Goal: Ask a question: Seek information or help from site administrators or community

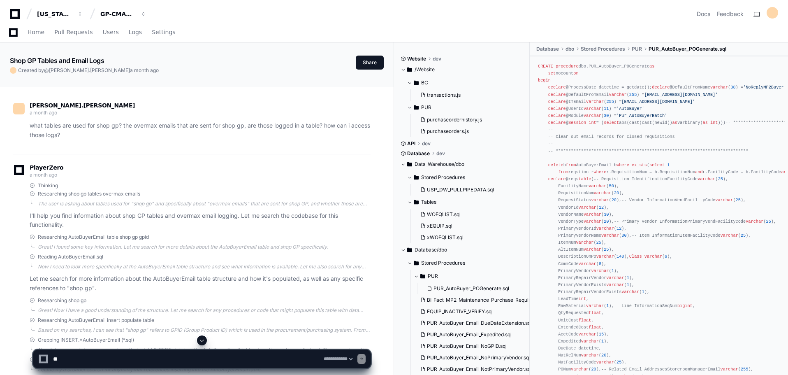
select select "*********"
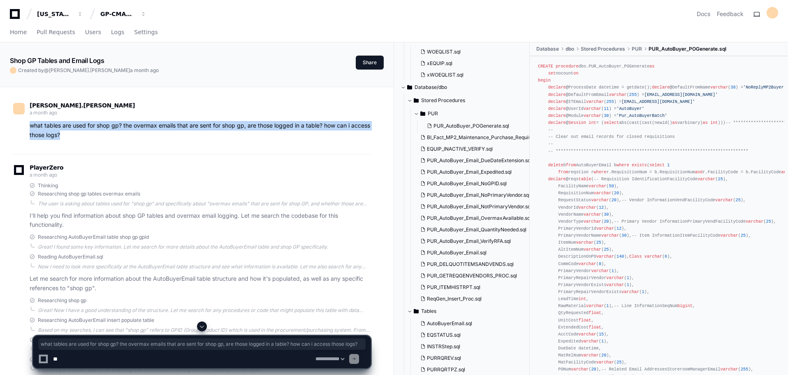
drag, startPoint x: 49, startPoint y: 128, endPoint x: 116, endPoint y: 138, distance: 67.5
click at [116, 138] on p "what tables are used for shop gp? the overmax emails that are sent for shop gp,…" at bounding box center [200, 130] width 341 height 19
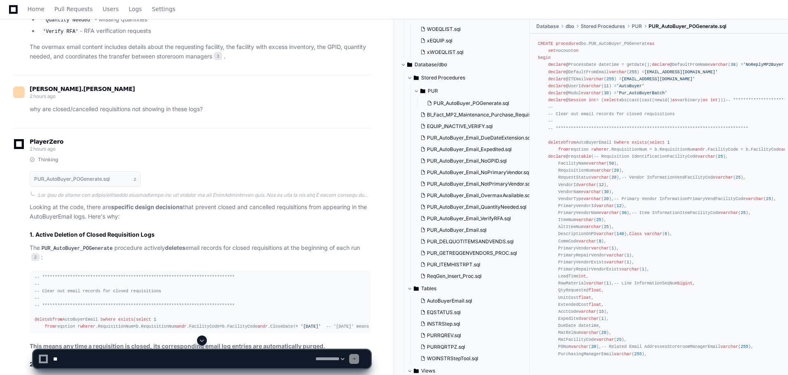
scroll to position [1399, 0]
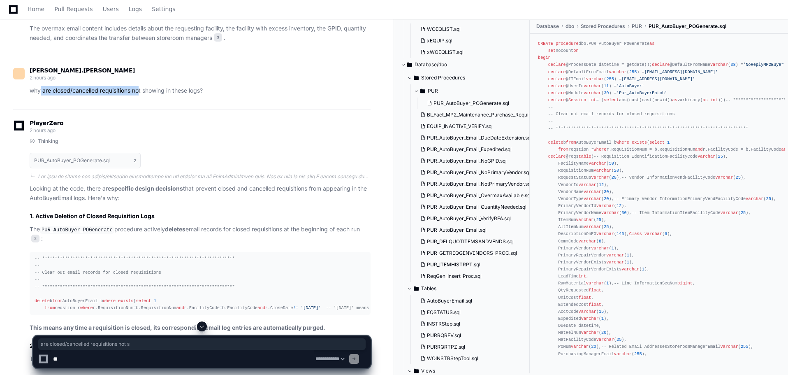
drag, startPoint x: 40, startPoint y: 118, endPoint x: 165, endPoint y: 122, distance: 125.6
click at [153, 95] on p "why are closed/cancelled requisitions not showing in these logs?" at bounding box center [200, 90] width 341 height 9
click at [227, 95] on p "why are closed/cancelled requisitions not showing in these logs?" at bounding box center [200, 90] width 341 height 9
drag, startPoint x: 46, startPoint y: 117, endPoint x: 183, endPoint y: 125, distance: 137.6
click at [182, 109] on div "sara.dixon 2 hours ago why are closed/cancelled requisitions not showing in the…" at bounding box center [192, 83] width 358 height 53
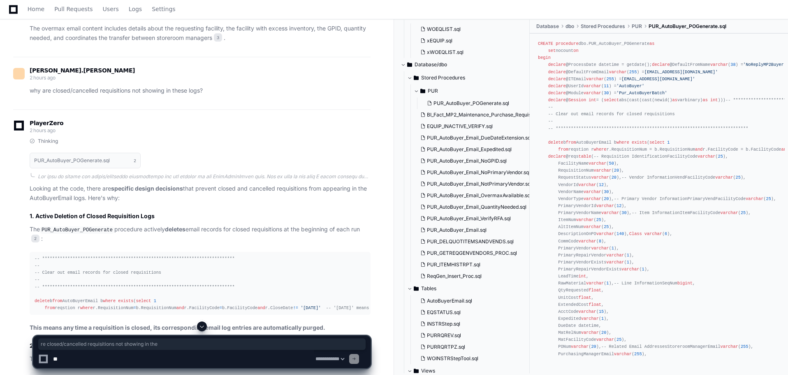
click at [211, 95] on p "why are closed/cancelled requisitions not showing in these logs?" at bounding box center [200, 90] width 341 height 9
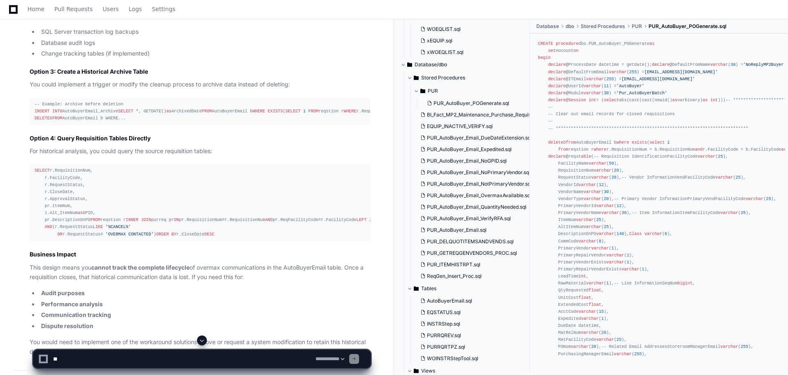
scroll to position [2016, 0]
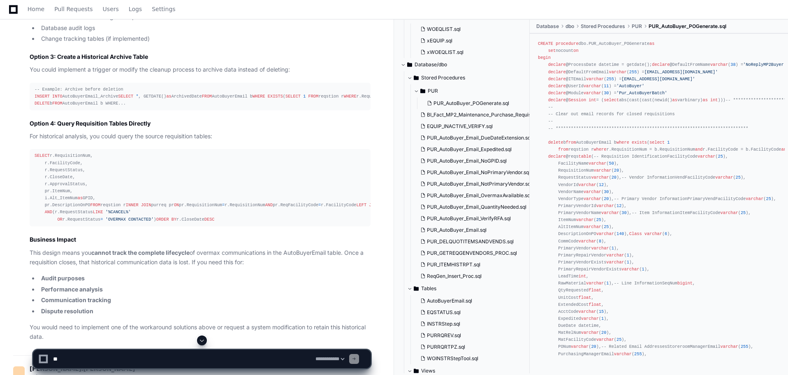
click at [121, 107] on div "-- Example: Archive before deletion INSERT INTO AutoBuyerEmail_Archive SELECT *…" at bounding box center [200, 96] width 331 height 21
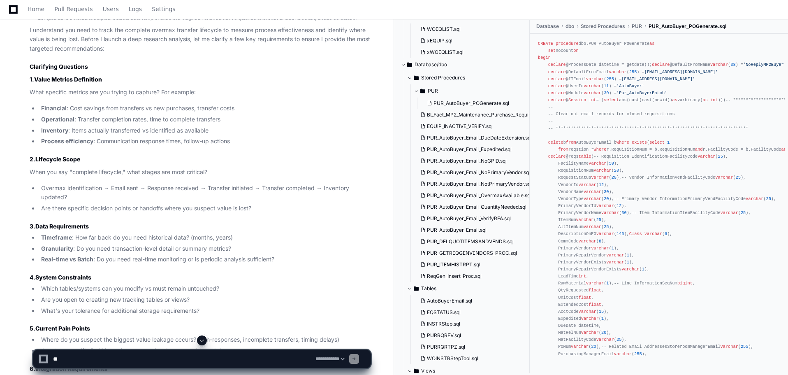
scroll to position [2469, 0]
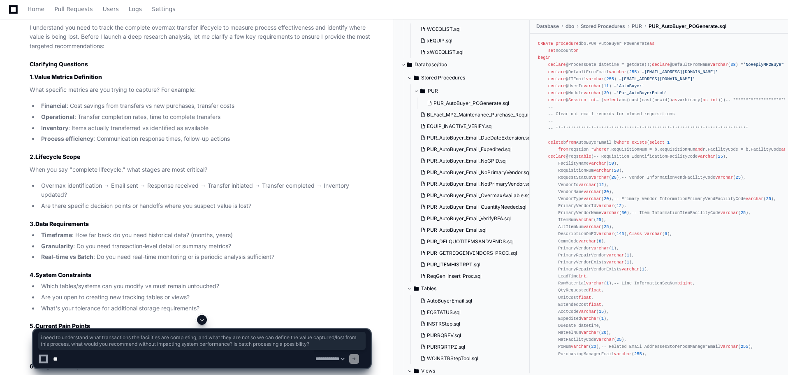
drag, startPoint x: 247, startPoint y: 153, endPoint x: 284, endPoint y: 172, distance: 42.0
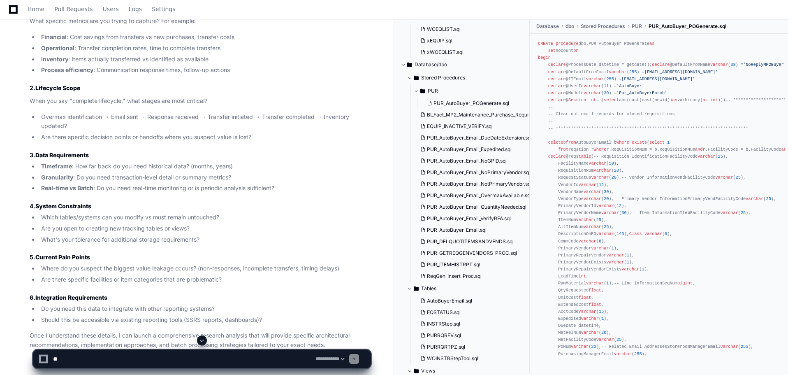
scroll to position [2551, 0]
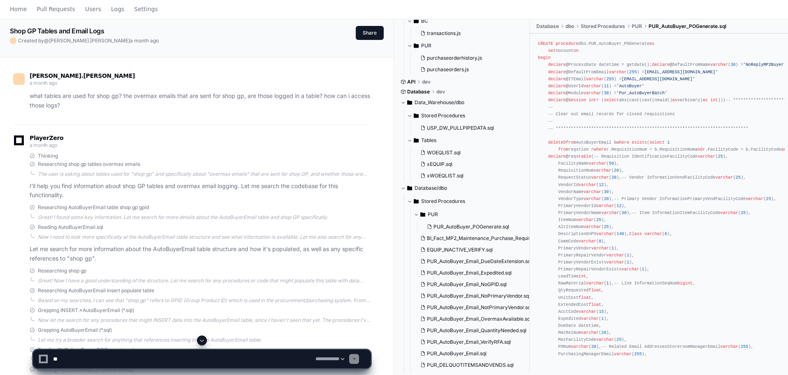
scroll to position [0, 0]
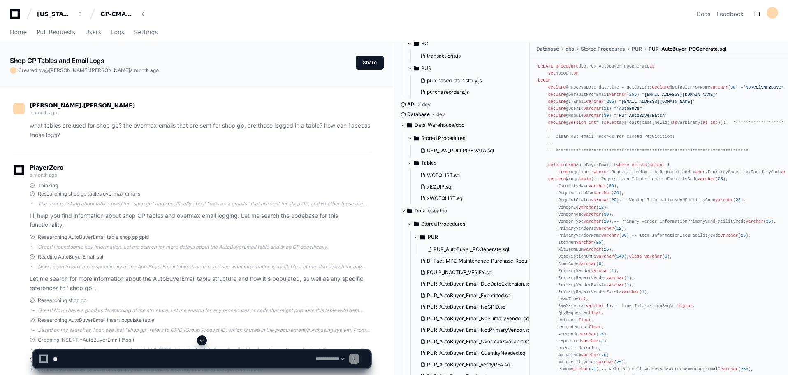
click at [372, 64] on button "Share" at bounding box center [370, 63] width 28 height 14
click at [368, 62] on button "Share" at bounding box center [370, 63] width 28 height 14
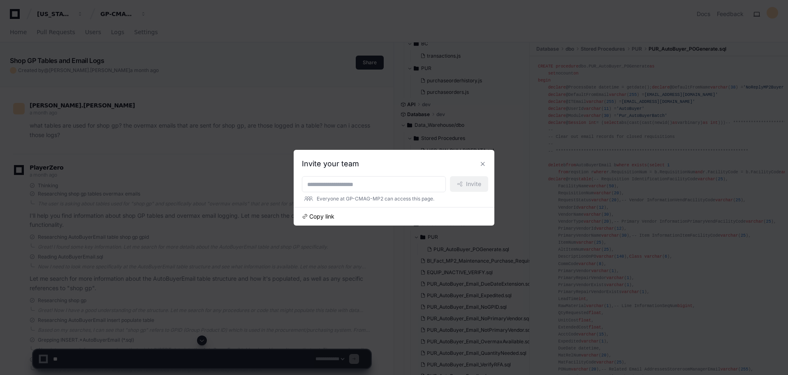
click at [312, 216] on span "Copy link" at bounding box center [321, 216] width 25 height 8
click at [478, 167] on button at bounding box center [482, 163] width 13 height 13
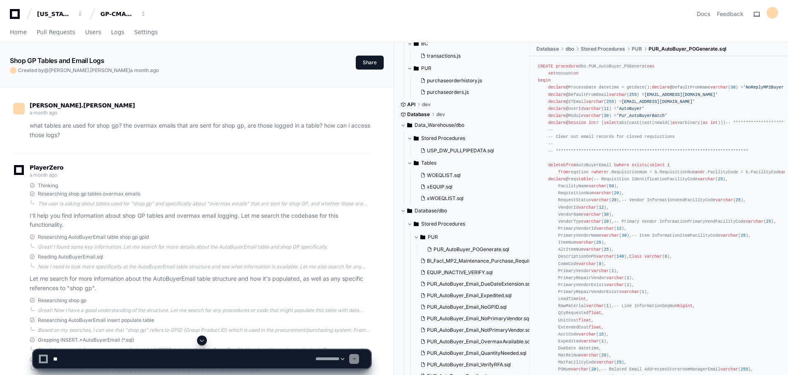
click at [276, 186] on div "Thinking" at bounding box center [200, 185] width 341 height 7
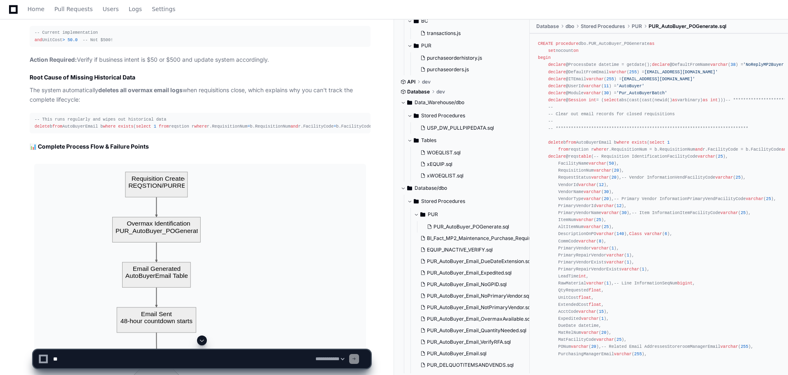
scroll to position [4197, 0]
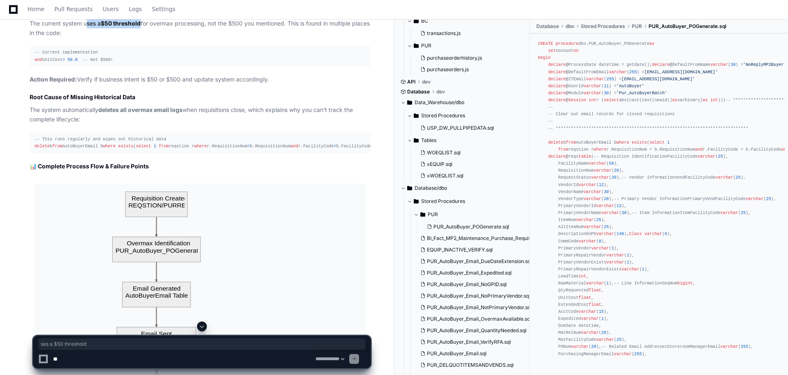
drag, startPoint x: 90, startPoint y: 243, endPoint x: 142, endPoint y: 240, distance: 51.9
click at [142, 38] on p "The current system uses a $50 threshold for overmax processing, not the $500 yo…" at bounding box center [200, 28] width 341 height 19
drag, startPoint x: 234, startPoint y: 242, endPoint x: 246, endPoint y: 240, distance: 12.8
click at [246, 38] on p "The current system uses a $50 threshold for overmax processing, not the $500 yo…" at bounding box center [200, 28] width 341 height 19
drag, startPoint x: 106, startPoint y: 243, endPoint x: 141, endPoint y: 243, distance: 34.6
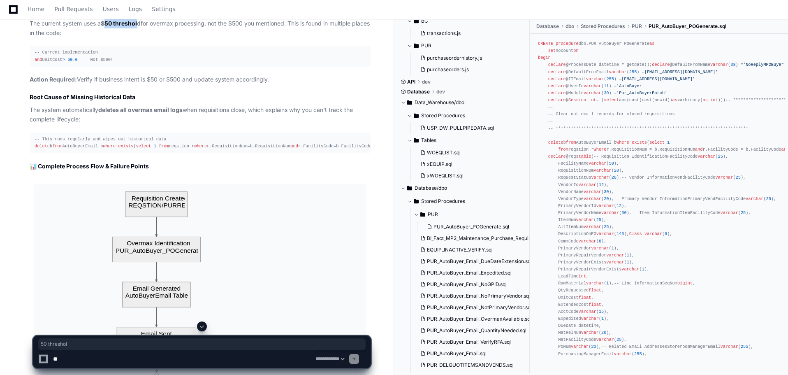
click at [141, 27] on strong "$50 threshold" at bounding box center [121, 23] width 40 height 7
drag, startPoint x: 235, startPoint y: 242, endPoint x: 248, endPoint y: 242, distance: 13.2
click at [248, 38] on p "The current system uses a $50 threshold for overmax processing, not the $500 yo…" at bounding box center [200, 28] width 341 height 19
drag, startPoint x: 100, startPoint y: 242, endPoint x: 308, endPoint y: 260, distance: 208.2
click at [298, 38] on p "The current system uses a $50 threshold for overmax processing, not the $500 yo…" at bounding box center [200, 28] width 341 height 19
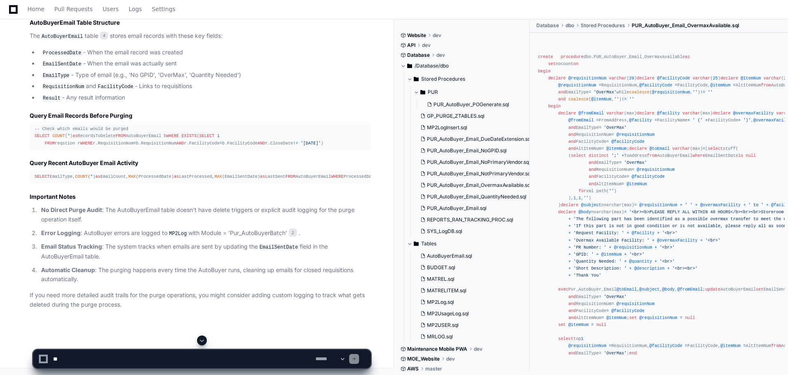
scroll to position [763, 0]
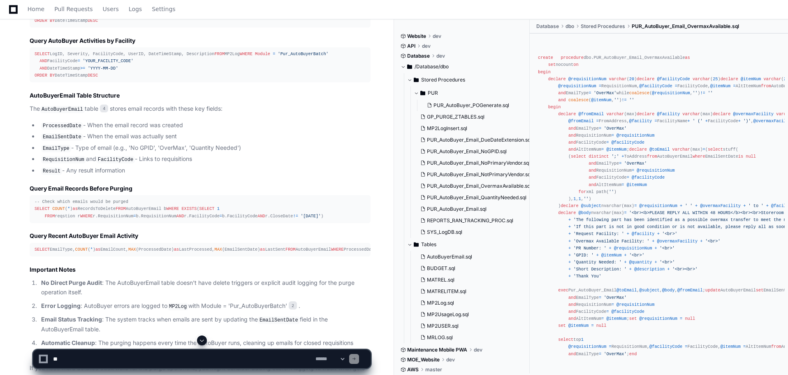
scroll to position [516, 0]
click at [10, 10] on icon at bounding box center [13, 9] width 9 height 9
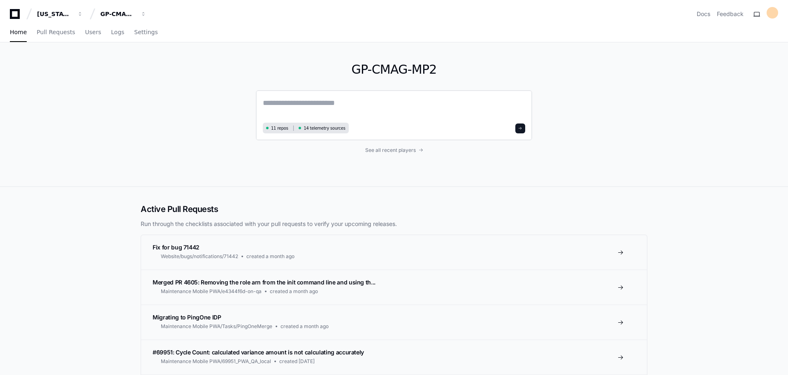
click at [297, 99] on textarea at bounding box center [394, 108] width 263 height 23
click at [359, 104] on textarea "**********" at bounding box center [394, 108] width 263 height 22
click at [486, 101] on textarea "**********" at bounding box center [394, 108] width 263 height 22
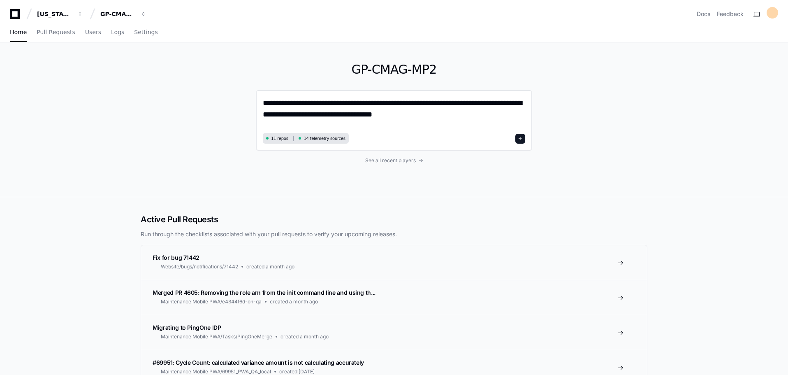
type textarea "**********"
